Goal: Participate in discussion: Engage in conversation with other users on a specific topic

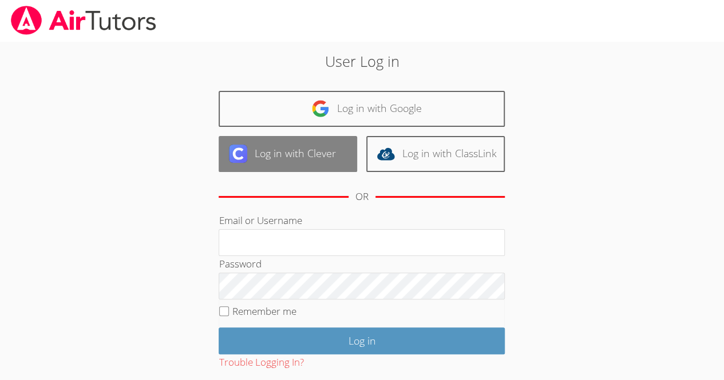
click at [299, 145] on link "Log in with Clever" at bounding box center [288, 154] width 138 height 36
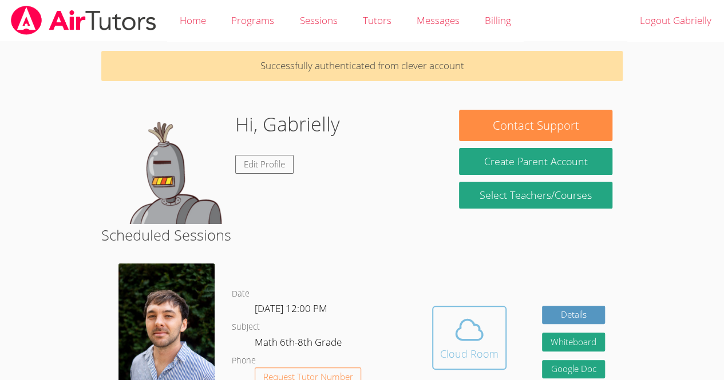
click at [471, 339] on icon at bounding box center [469, 330] width 32 height 32
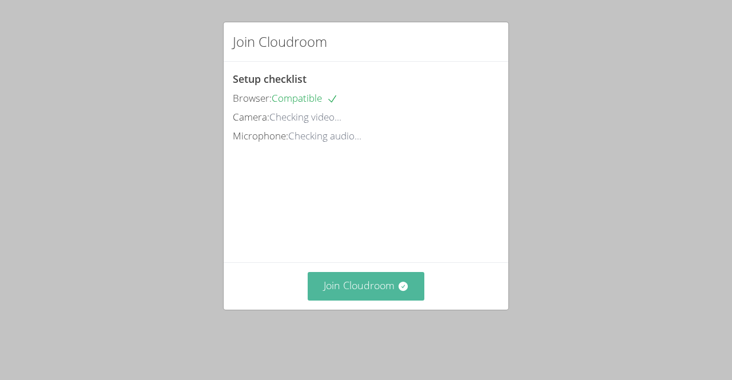
click at [378, 300] on button "Join Cloudroom" at bounding box center [366, 286] width 117 height 28
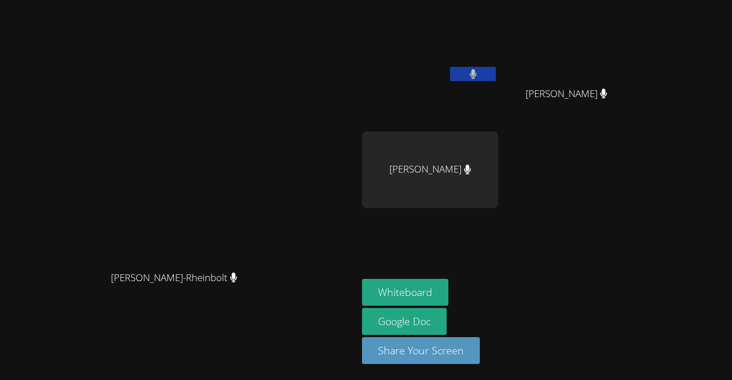
click at [496, 73] on button at bounding box center [473, 74] width 46 height 14
click at [479, 73] on icon at bounding box center [473, 74] width 12 height 10
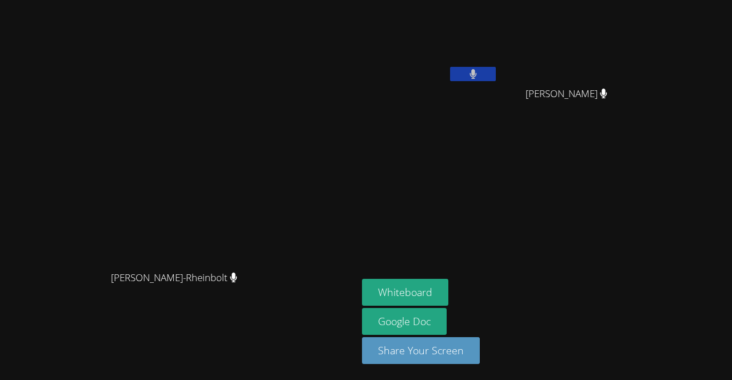
click at [496, 69] on button at bounding box center [473, 74] width 46 height 14
click at [496, 72] on button at bounding box center [473, 74] width 46 height 14
click at [496, 76] on button at bounding box center [473, 74] width 46 height 14
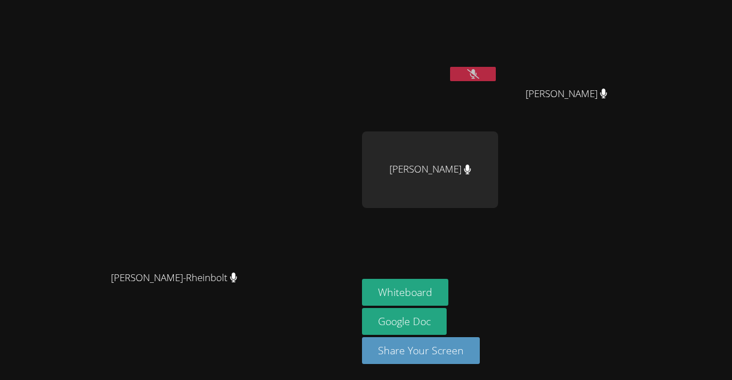
click at [496, 76] on button at bounding box center [473, 74] width 46 height 14
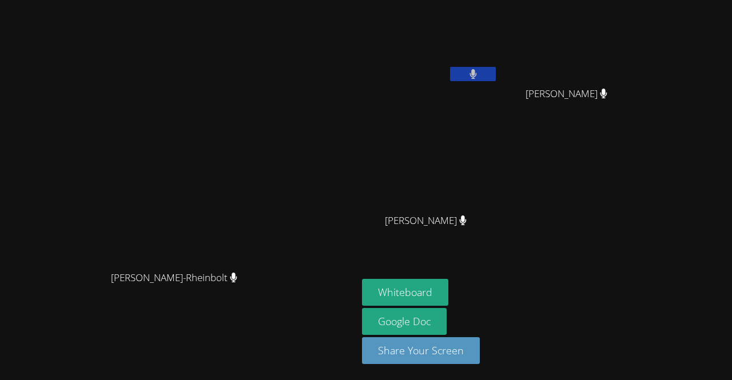
click at [477, 74] on icon at bounding box center [473, 74] width 7 height 10
click at [479, 74] on icon at bounding box center [473, 74] width 12 height 10
click at [477, 73] on icon at bounding box center [473, 74] width 7 height 10
click at [496, 74] on button at bounding box center [473, 74] width 46 height 14
click at [477, 73] on icon at bounding box center [473, 74] width 7 height 10
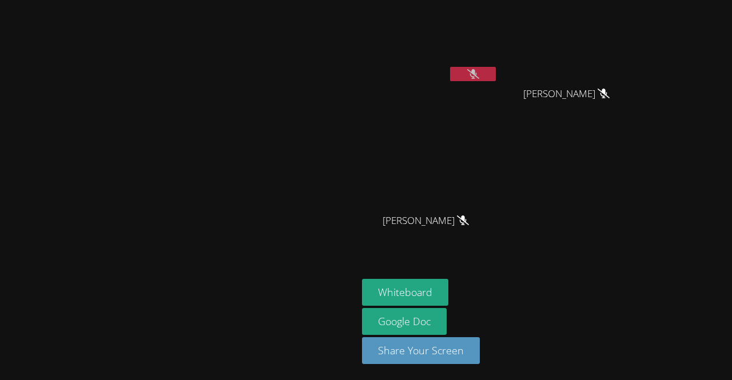
click at [479, 70] on icon at bounding box center [473, 74] width 12 height 10
click at [477, 70] on icon at bounding box center [473, 74] width 7 height 10
click at [498, 92] on div "Gabrielly Coelho Maia" at bounding box center [430, 66] width 136 height 122
drag, startPoint x: 561, startPoint y: 74, endPoint x: 580, endPoint y: 81, distance: 20.8
click at [496, 81] on div at bounding box center [473, 75] width 46 height 17
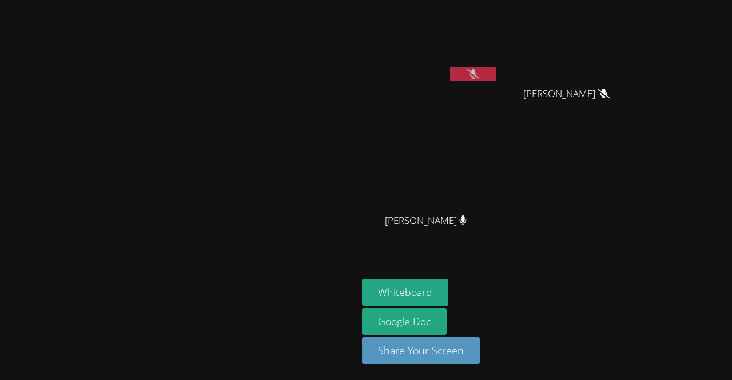
click at [498, 61] on video at bounding box center [430, 43] width 136 height 77
click at [496, 68] on button at bounding box center [473, 74] width 46 height 14
drag, startPoint x: 566, startPoint y: 69, endPoint x: 577, endPoint y: 76, distance: 12.1
click at [496, 76] on button at bounding box center [473, 74] width 46 height 14
click at [496, 81] on button at bounding box center [473, 74] width 46 height 14
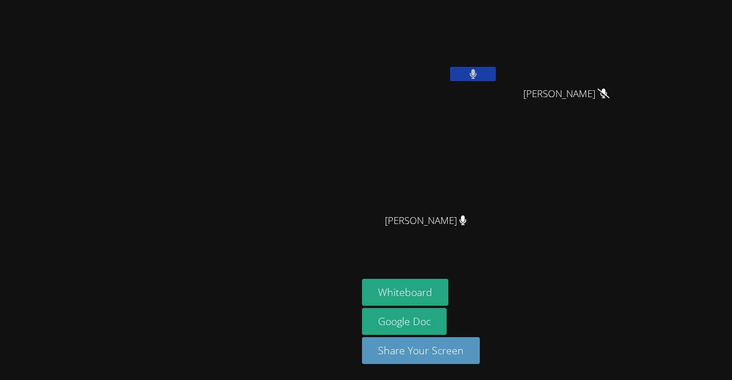
click at [498, 86] on div "Gabrielly Coelho Maia" at bounding box center [430, 66] width 136 height 122
click at [496, 81] on button at bounding box center [473, 74] width 46 height 14
click at [496, 75] on button at bounding box center [473, 74] width 46 height 14
click at [477, 73] on icon at bounding box center [473, 74] width 7 height 10
click at [498, 60] on video at bounding box center [430, 43] width 136 height 77
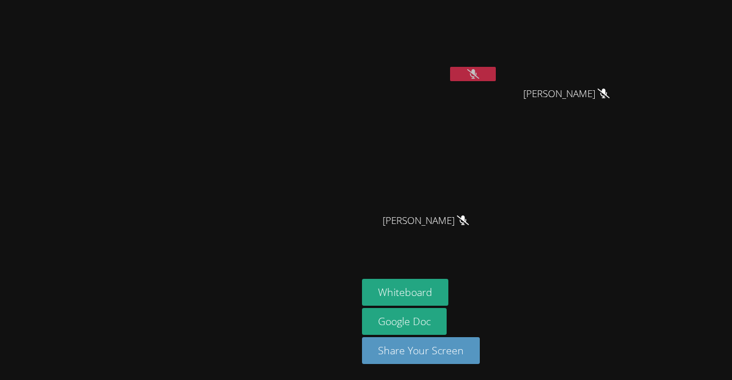
click at [496, 68] on button at bounding box center [473, 74] width 46 height 14
click at [477, 70] on icon at bounding box center [473, 74] width 7 height 10
click at [265, 69] on video at bounding box center [179, 167] width 172 height 196
click at [498, 58] on video at bounding box center [430, 43] width 136 height 77
click at [479, 72] on icon at bounding box center [473, 74] width 12 height 10
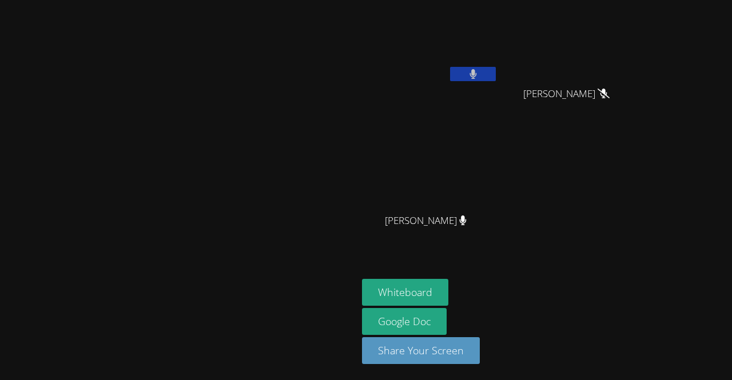
click at [496, 72] on button at bounding box center [473, 74] width 46 height 14
click at [479, 71] on icon at bounding box center [473, 74] width 12 height 10
click at [496, 78] on button at bounding box center [473, 74] width 46 height 14
click at [479, 74] on icon at bounding box center [473, 74] width 12 height 10
click at [496, 73] on button at bounding box center [473, 74] width 46 height 14
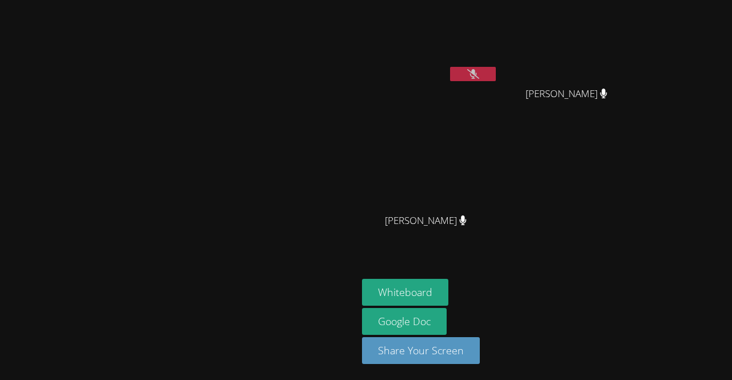
click at [496, 73] on button at bounding box center [473, 74] width 46 height 14
drag, startPoint x: 565, startPoint y: 73, endPoint x: 626, endPoint y: 138, distance: 89.5
click at [626, 138] on div "Gabrielly Coelho Maia Hevelin Dos Santos Pereira Hevelin Dos Santos Pereira Jul…" at bounding box center [500, 129] width 277 height 249
click at [498, 62] on video at bounding box center [430, 43] width 136 height 77
click at [477, 77] on icon at bounding box center [473, 74] width 7 height 10
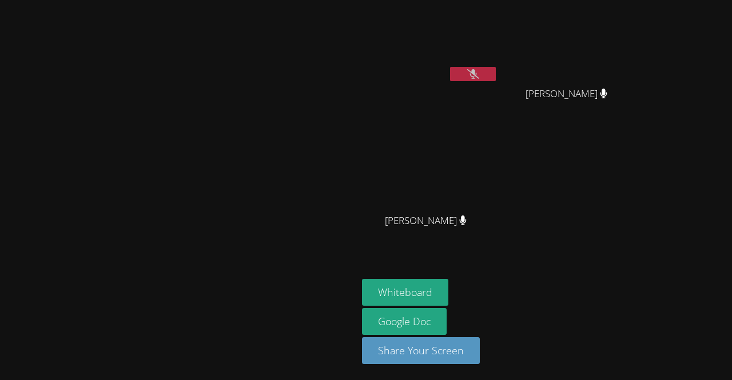
click at [496, 70] on button at bounding box center [473, 74] width 46 height 14
click at [496, 68] on button at bounding box center [473, 74] width 46 height 14
click at [496, 76] on button at bounding box center [473, 74] width 46 height 14
click at [477, 73] on icon at bounding box center [473, 74] width 7 height 10
click at [479, 70] on icon at bounding box center [473, 74] width 12 height 10
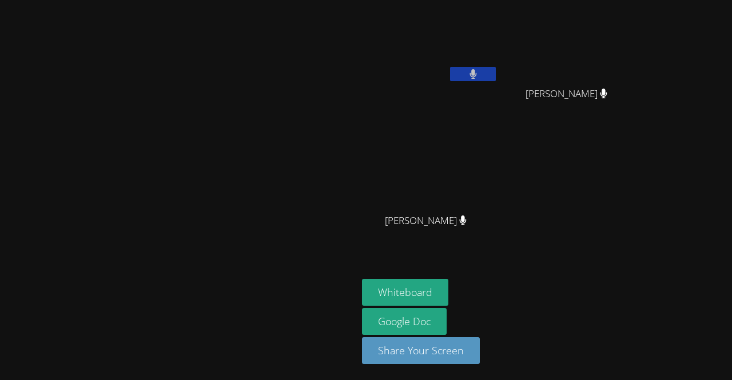
click at [498, 65] on video at bounding box center [430, 43] width 136 height 77
click at [496, 76] on button at bounding box center [473, 74] width 46 height 14
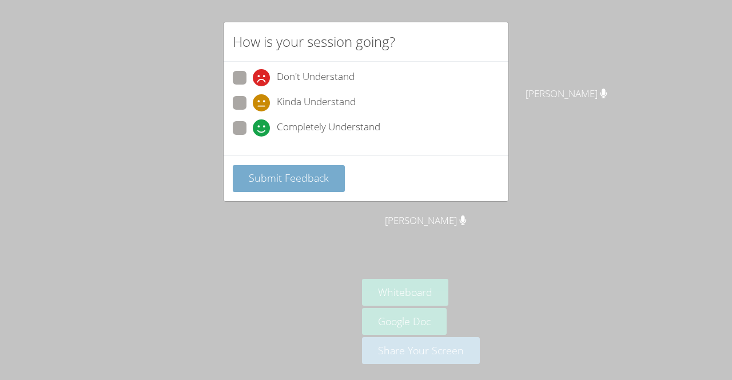
click at [304, 183] on span "Submit Feedback" at bounding box center [289, 178] width 80 height 14
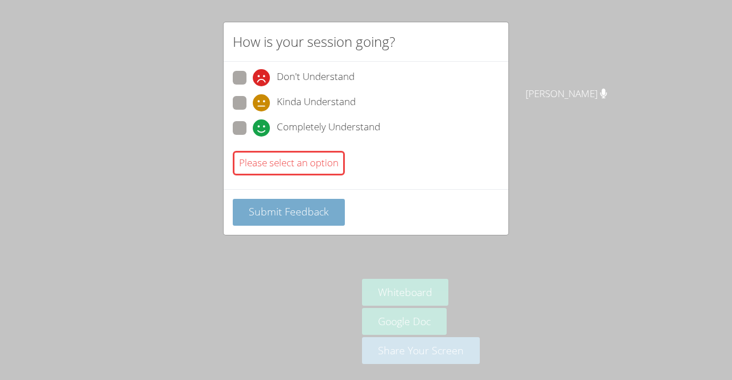
click at [315, 210] on span "Submit Feedback" at bounding box center [289, 212] width 80 height 14
click at [253, 86] on span at bounding box center [253, 86] width 0 height 0
click at [253, 80] on input "Don't Understand" at bounding box center [258, 76] width 10 height 10
radio input "true"
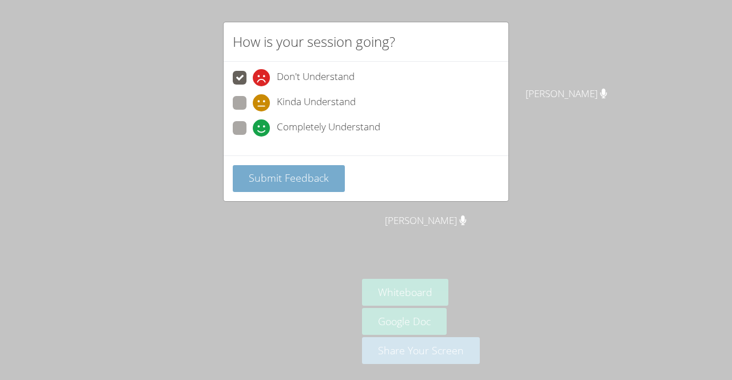
click at [303, 176] on span "Submit Feedback" at bounding box center [289, 178] width 80 height 14
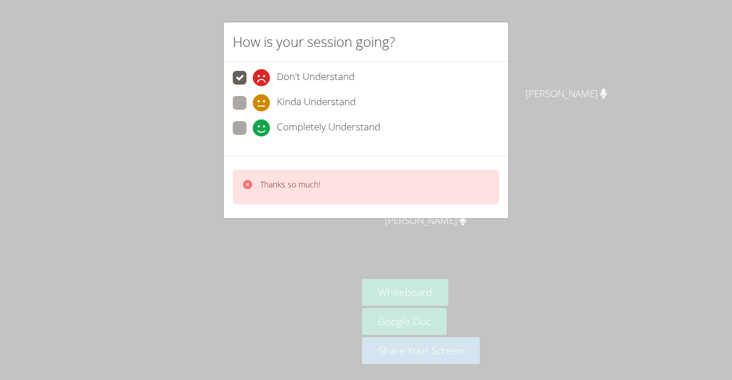
click at [252, 106] on label "Kinda Understand" at bounding box center [294, 103] width 123 height 15
click at [253, 106] on input "Kinda Understand" at bounding box center [258, 101] width 10 height 10
radio input "true"
click at [342, 105] on span "Kinda Understand" at bounding box center [316, 102] width 79 height 17
click at [263, 105] on input "Kinda Understand" at bounding box center [258, 101] width 10 height 10
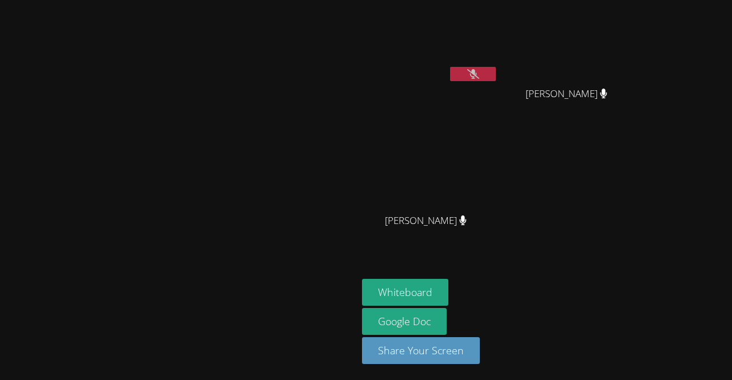
click at [479, 69] on icon at bounding box center [473, 74] width 12 height 10
click at [477, 70] on icon at bounding box center [473, 74] width 7 height 10
click at [496, 67] on button at bounding box center [473, 74] width 46 height 14
click at [496, 70] on button at bounding box center [473, 74] width 46 height 14
click at [479, 70] on icon at bounding box center [473, 74] width 12 height 10
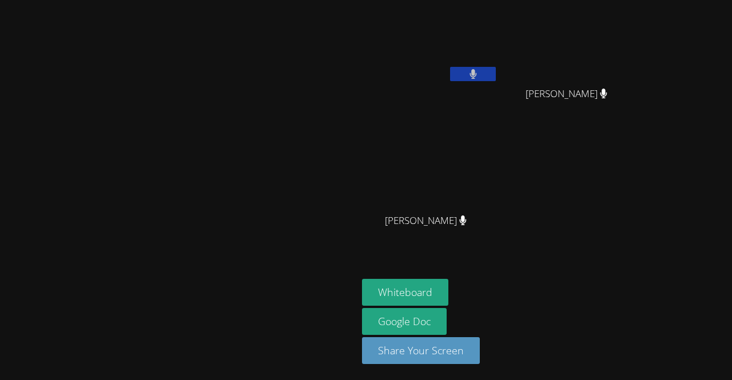
click at [496, 76] on button at bounding box center [473, 74] width 46 height 14
drag, startPoint x: 557, startPoint y: 76, endPoint x: 578, endPoint y: 72, distance: 21.1
click at [496, 72] on button at bounding box center [473, 74] width 46 height 14
drag, startPoint x: 556, startPoint y: 71, endPoint x: 582, endPoint y: 75, distance: 26.1
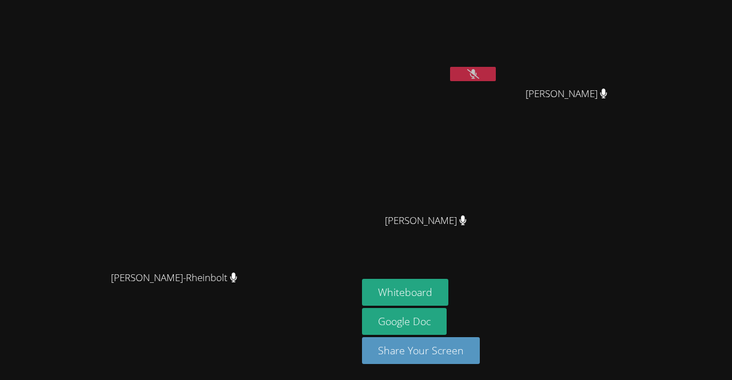
click at [496, 75] on button at bounding box center [473, 74] width 46 height 14
click at [496, 73] on button at bounding box center [473, 74] width 46 height 14
click at [496, 77] on button at bounding box center [473, 74] width 46 height 14
drag, startPoint x: 572, startPoint y: 77, endPoint x: 684, endPoint y: 132, distance: 124.9
click at [639, 132] on div "Gabrielly Coelho Maia Hevelin Dos Santos Pereira Hevelin Dos Santos Pereira Jul…" at bounding box center [500, 129] width 277 height 249
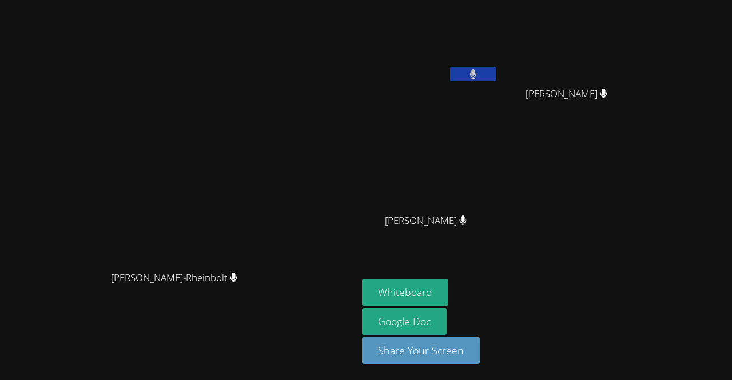
click at [496, 73] on button at bounding box center [473, 74] width 46 height 14
click at [479, 69] on icon at bounding box center [473, 74] width 12 height 10
click at [496, 72] on button at bounding box center [473, 74] width 46 height 14
click at [479, 72] on icon at bounding box center [473, 74] width 12 height 10
